Goal: Communication & Community: Answer question/provide support

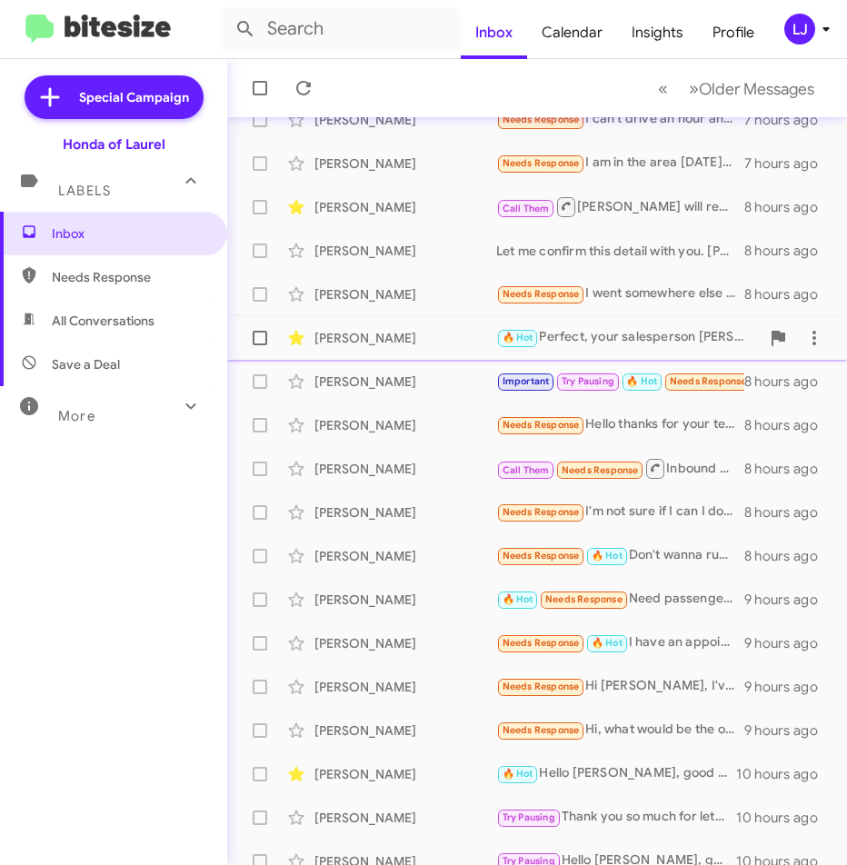
scroll to position [190, 0]
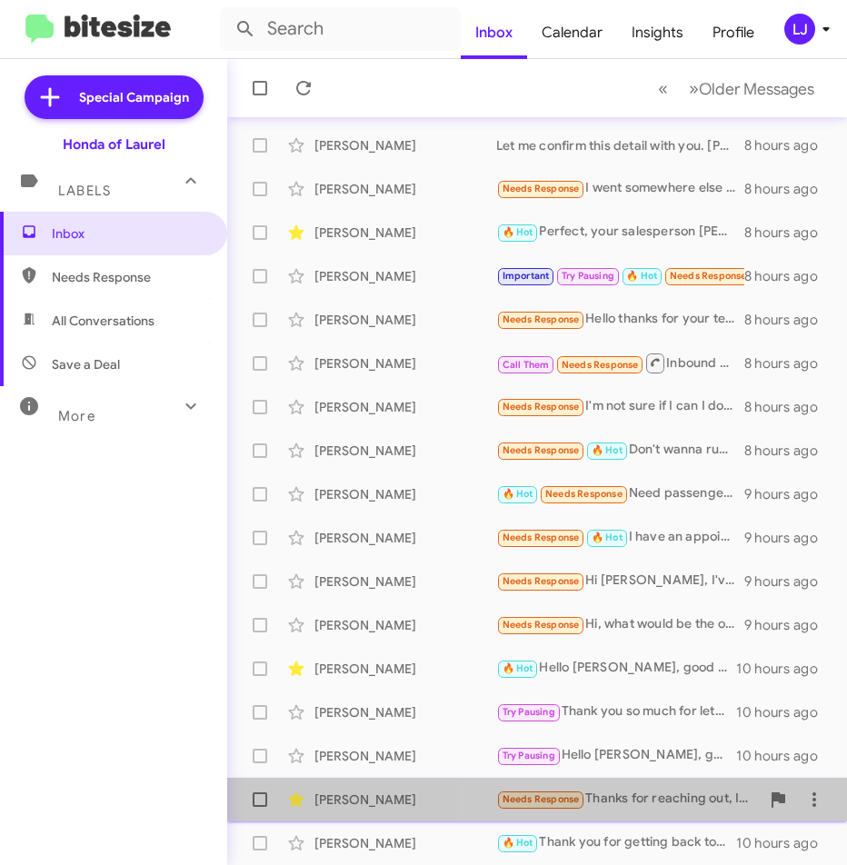
click at [648, 800] on div "Needs Response Thanks for reaching out, I will be free in about an hour. Can yo…" at bounding box center [627, 799] width 263 height 21
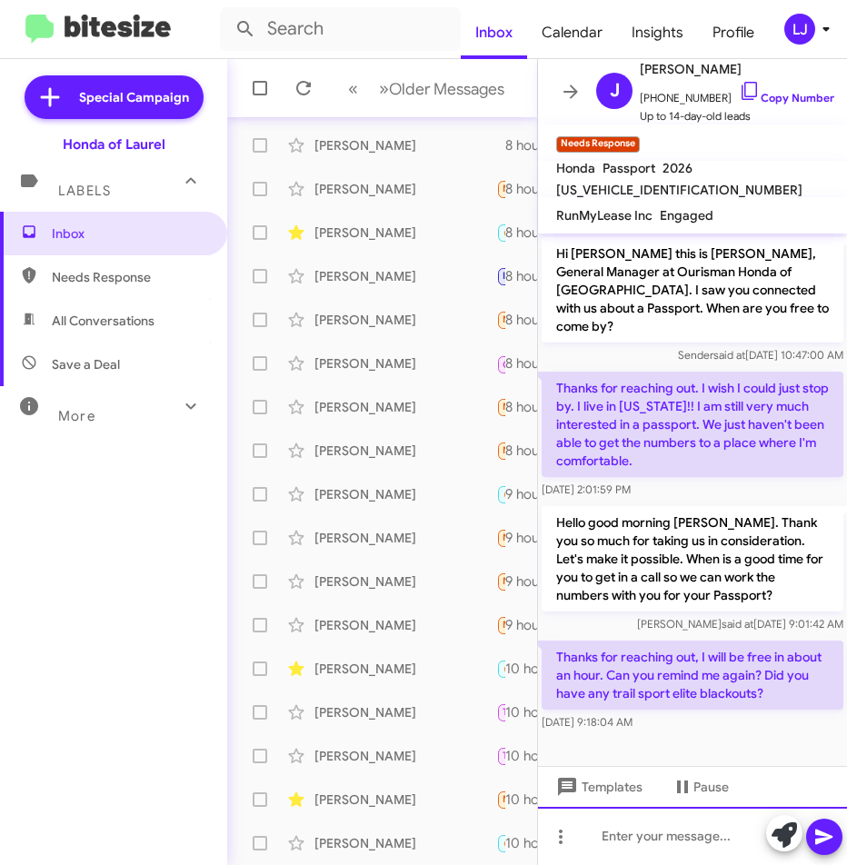
click at [643, 838] on div at bounding box center [692, 836] width 309 height 58
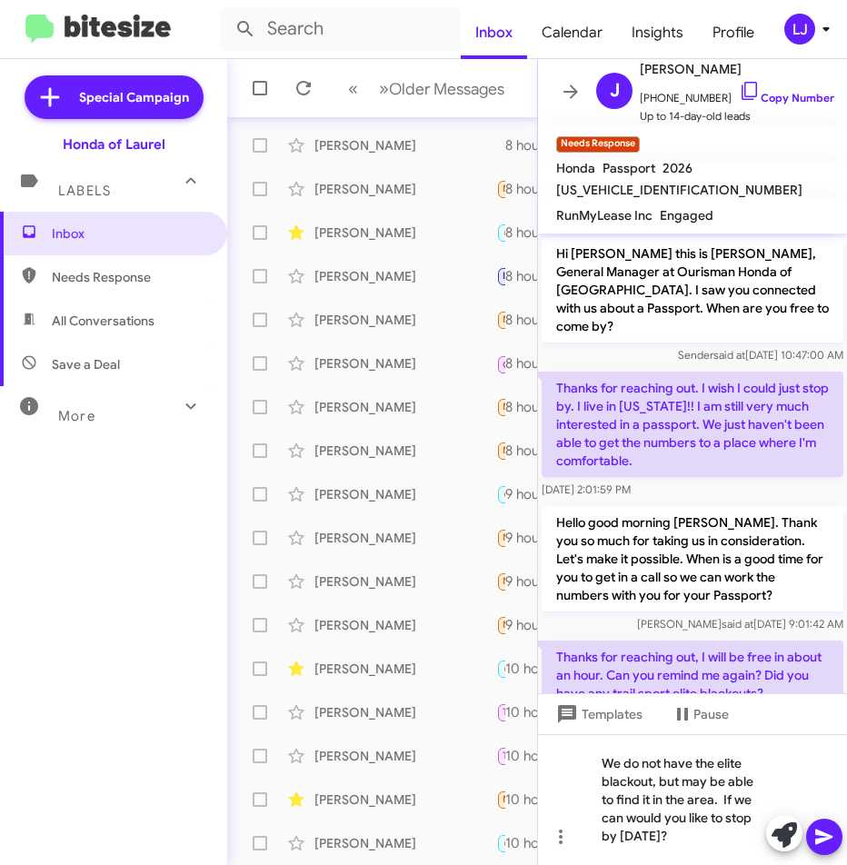
click at [816, 834] on icon at bounding box center [823, 836] width 17 height 15
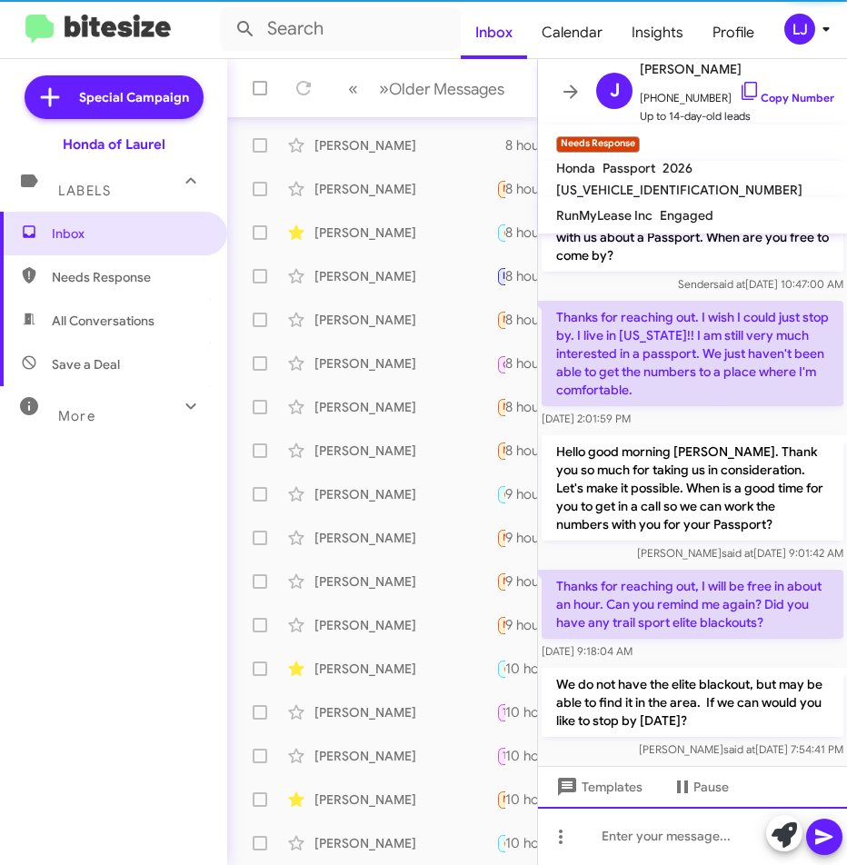
scroll to position [72, 0]
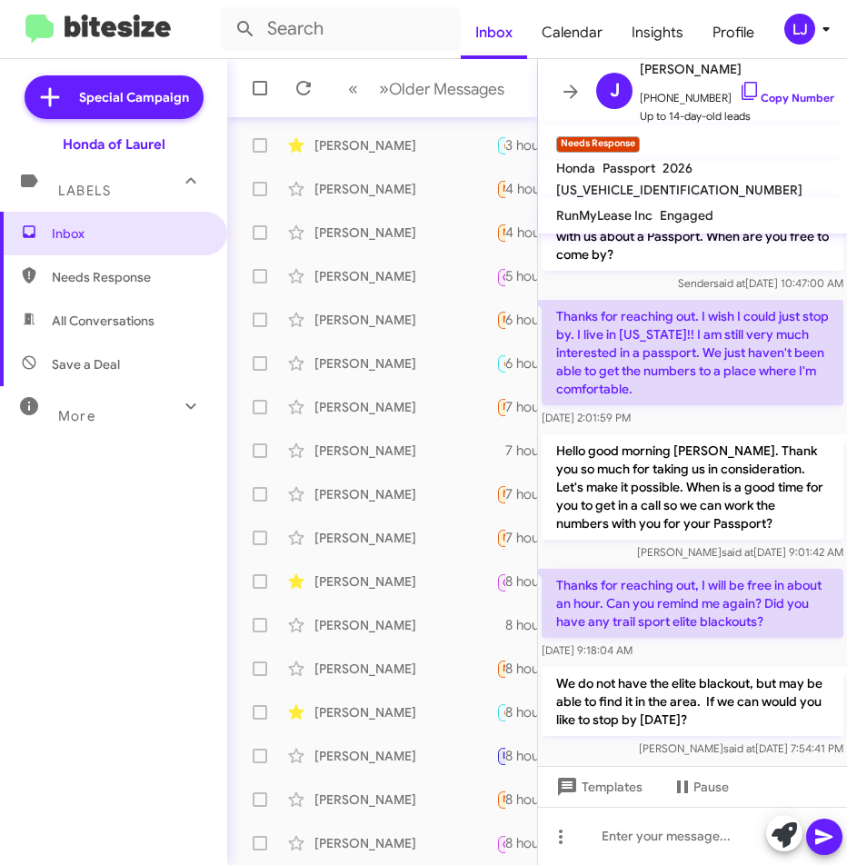
drag, startPoint x: 550, startPoint y: 662, endPoint x: 832, endPoint y: 738, distance: 292.4
click at [832, 738] on div "We do not have the elite blackout, but may be able to find it in the area. If w…" at bounding box center [692, 712] width 309 height 98
drag, startPoint x: 722, startPoint y: 693, endPoint x: 604, endPoint y: 679, distance: 119.0
click at [604, 679] on p "We do not have the elite blackout, but may be able to find it in the area. If w…" at bounding box center [692, 701] width 302 height 69
drag, startPoint x: 550, startPoint y: 663, endPoint x: 833, endPoint y: 730, distance: 291.3
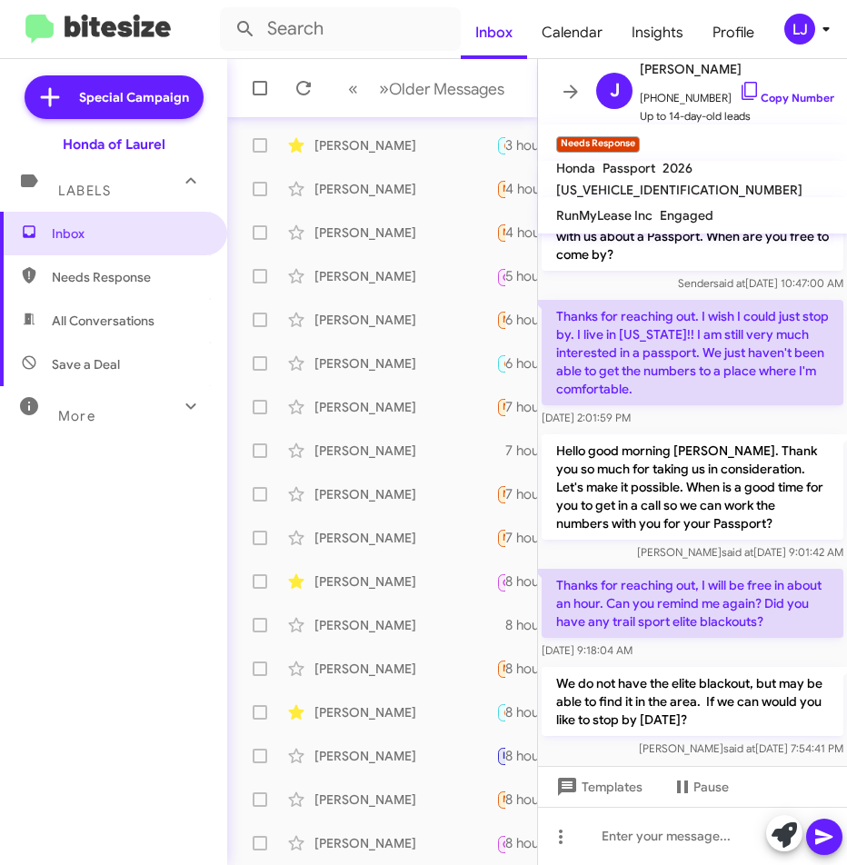
click at [833, 730] on cdk-virtual-scroll-viewport "Hi [PERSON_NAME] this is [PERSON_NAME], General Manager at Ourisman Honda of [G…" at bounding box center [692, 499] width 309 height 532
copy div "We do not have the elite blackout, but may be able to find it in the area. If w…"
click at [367, 749] on div "[PERSON_NAME]" at bounding box center [405, 756] width 182 height 18
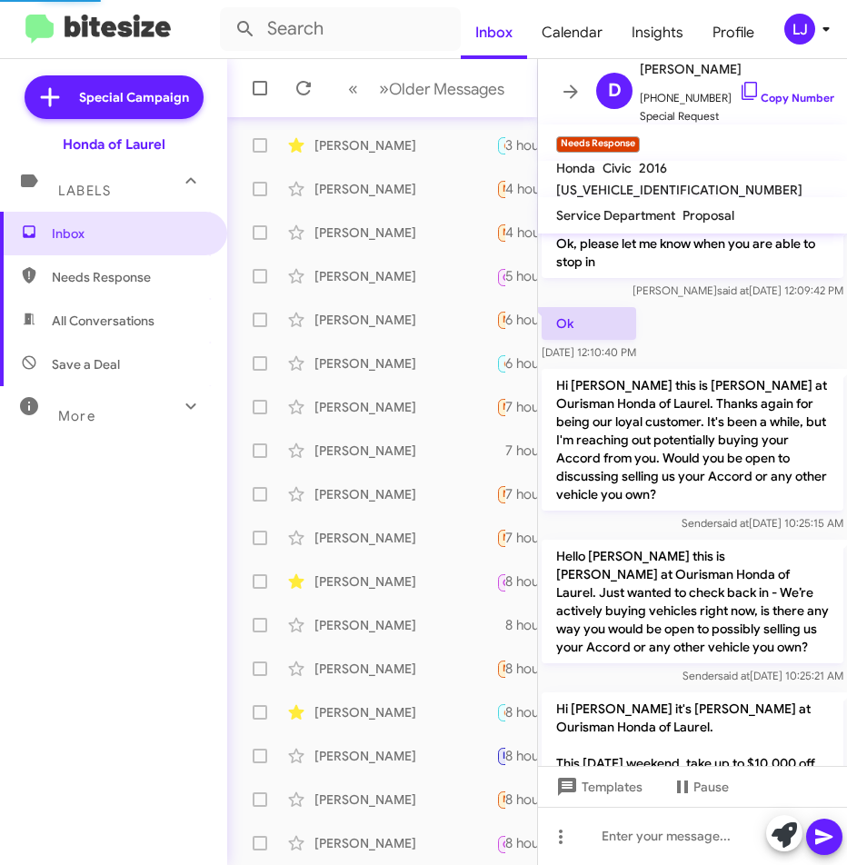
scroll to position [2066, 0]
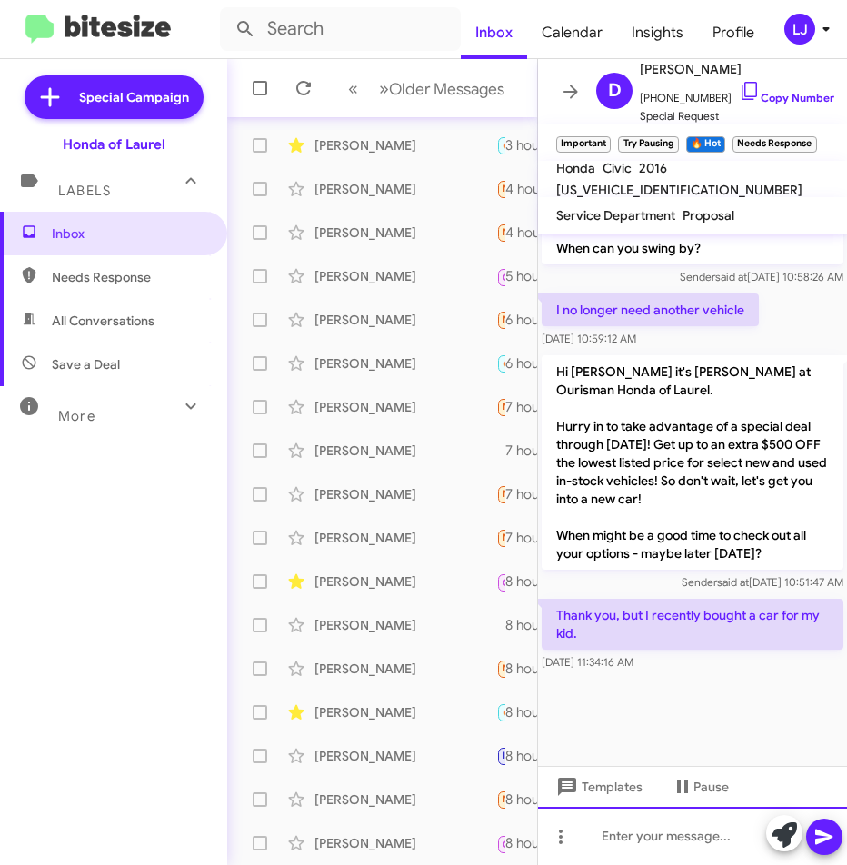
click at [620, 835] on div at bounding box center [692, 836] width 309 height 58
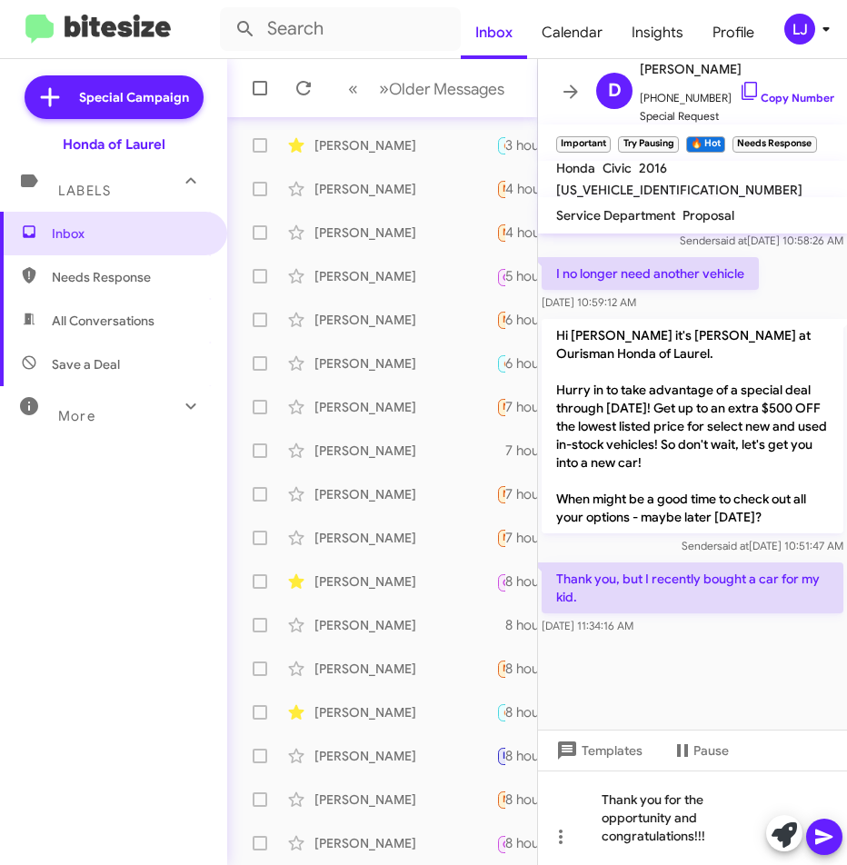
click at [833, 836] on icon at bounding box center [824, 837] width 22 height 22
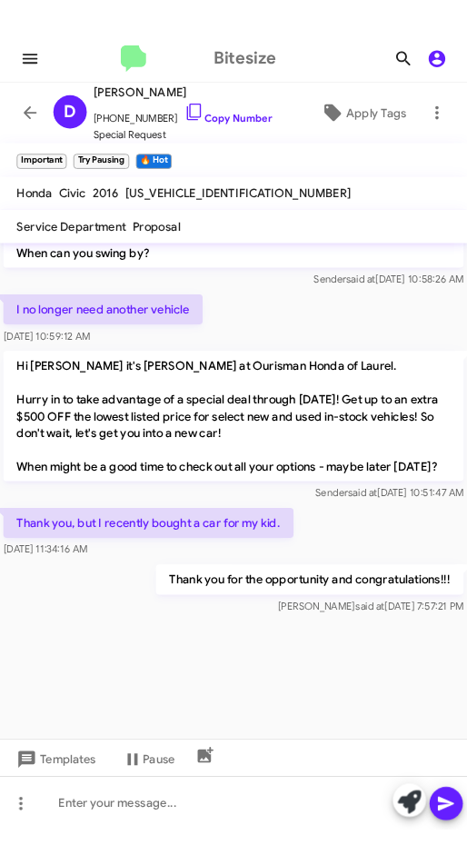
scroll to position [2256, 0]
